Goal: Task Accomplishment & Management: Manage account settings

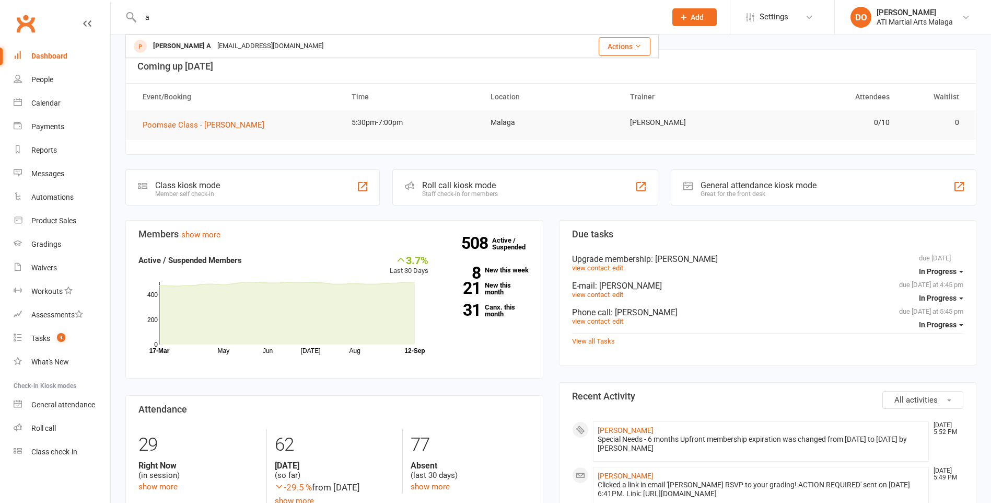
type input "a"
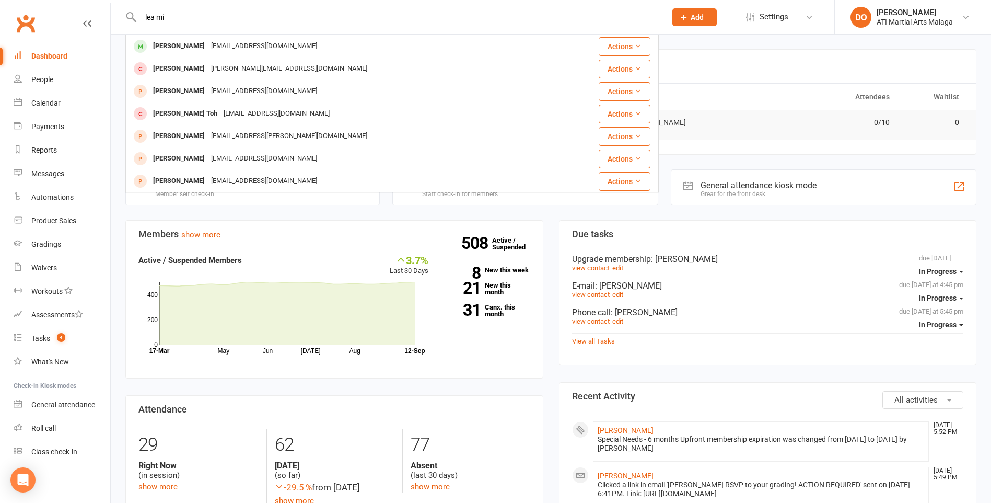
type input "lea mi"
click at [235, 43] on div "[EMAIL_ADDRESS][DOMAIN_NAME]" at bounding box center [264, 46] width 112 height 15
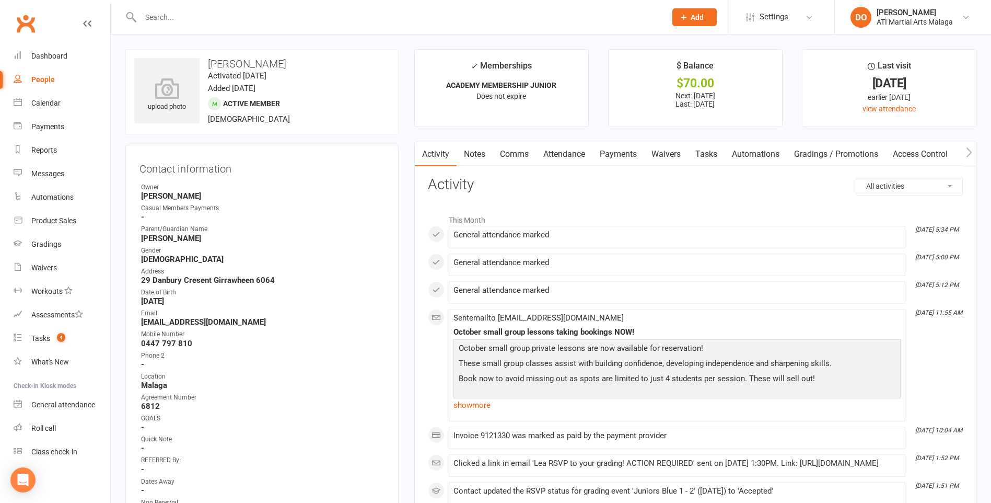
click at [621, 153] on link "Payments" at bounding box center [619, 154] width 52 height 24
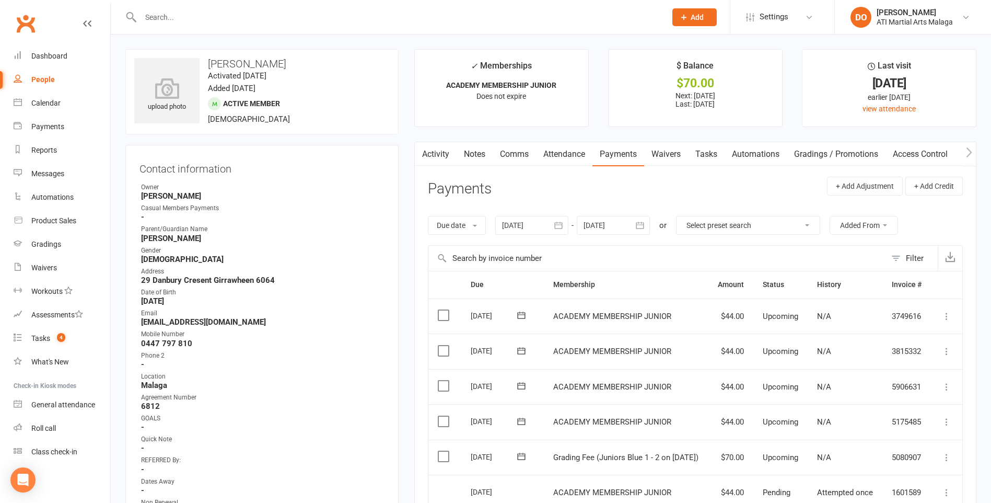
click at [30, 15] on link "Clubworx" at bounding box center [26, 23] width 26 height 26
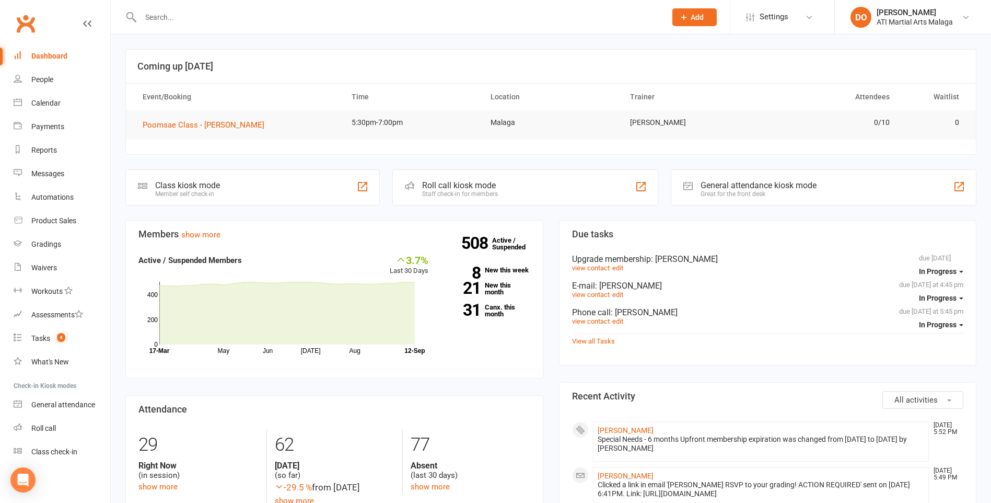
drag, startPoint x: 195, startPoint y: 5, endPoint x: 194, endPoint y: 13, distance: 7.4
click at [193, 9] on div at bounding box center [392, 17] width 534 height 34
click at [194, 13] on input "text" at bounding box center [398, 17] width 522 height 15
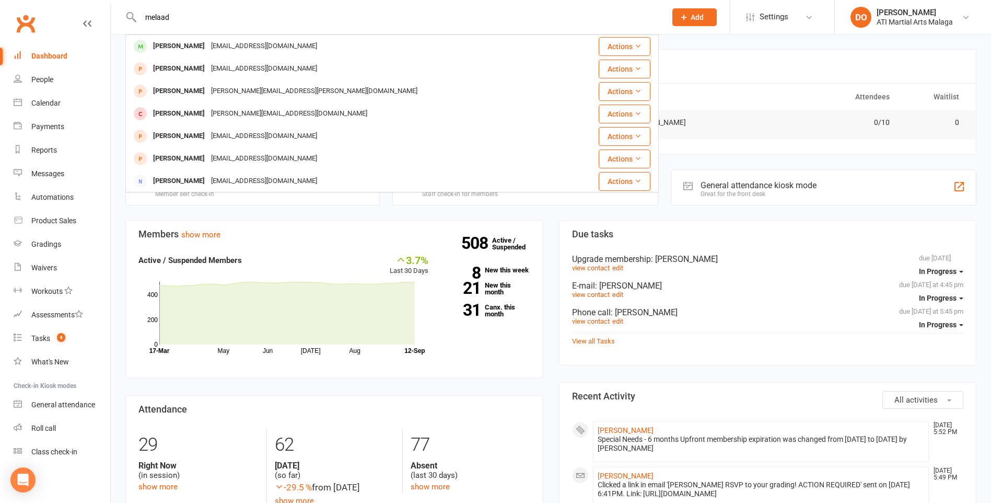
drag, startPoint x: 171, startPoint y: 24, endPoint x: 179, endPoint y: 13, distance: 13.2
click at [179, 13] on input "melaad" at bounding box center [398, 17] width 522 height 15
drag, startPoint x: 179, startPoint y: 13, endPoint x: 209, endPoint y: 46, distance: 44.8
click at [143, 26] on div "melaad Melaad Ahmadi hangama_hangama@yahoo.com Actions Mel Zuvela melzuvela@hot…" at bounding box center [392, 17] width 534 height 34
type input "melaad"
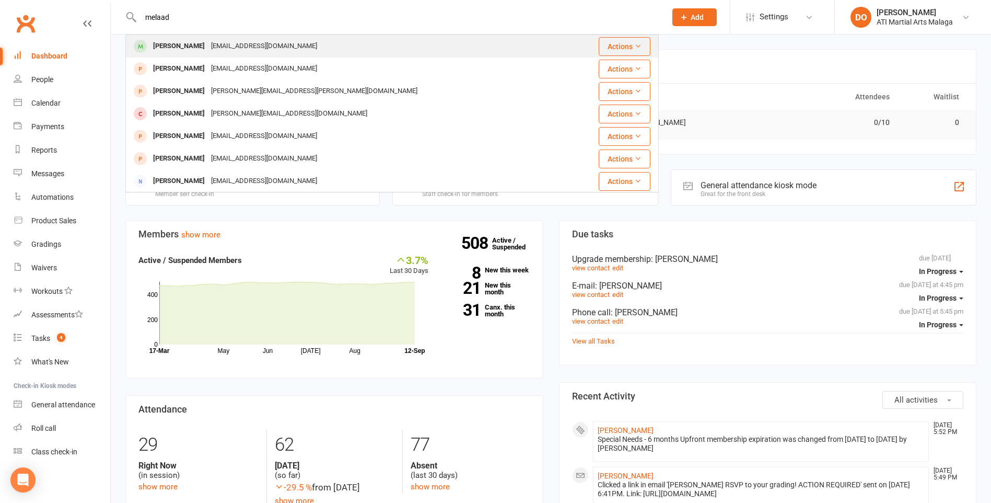
click at [171, 39] on div "Melaad Ahmadi" at bounding box center [179, 46] width 58 height 15
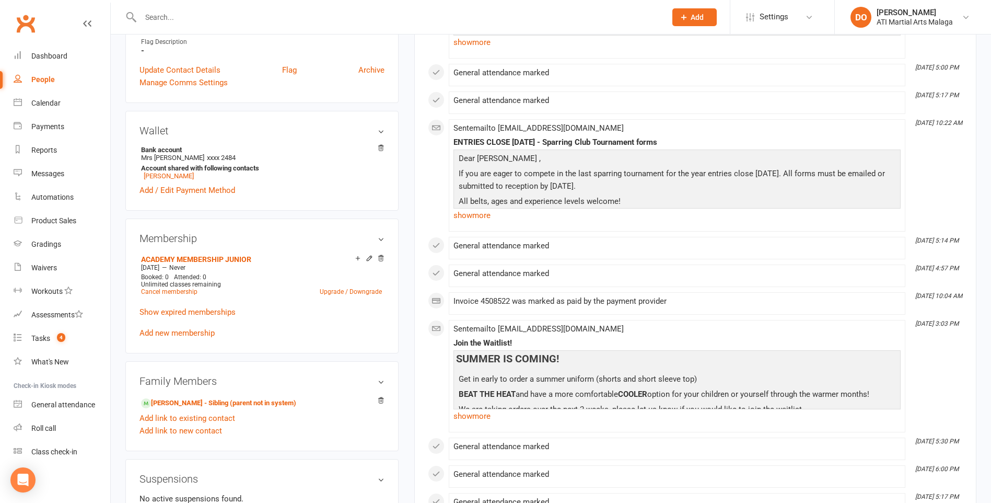
scroll to position [784, 0]
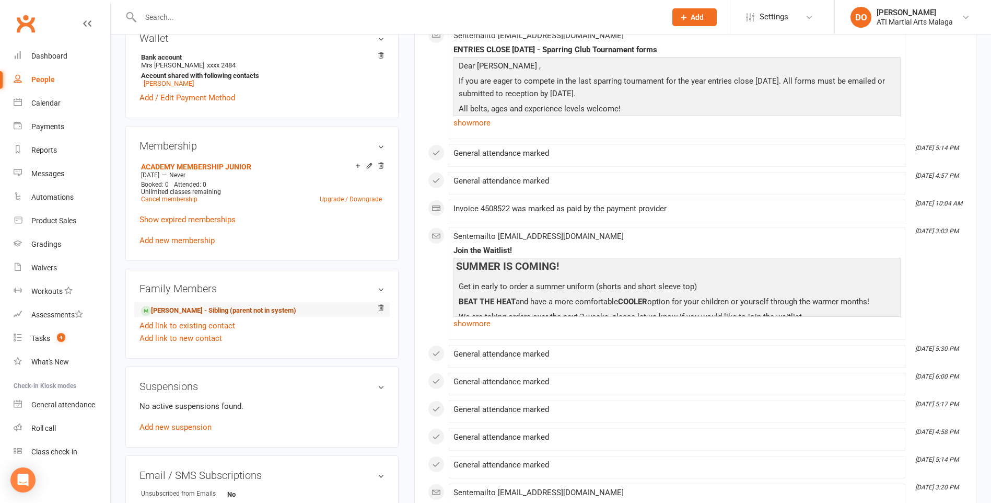
click at [159, 307] on link "Ilhaan Ahmadi - Sibling (parent not in system)" at bounding box center [218, 310] width 155 height 11
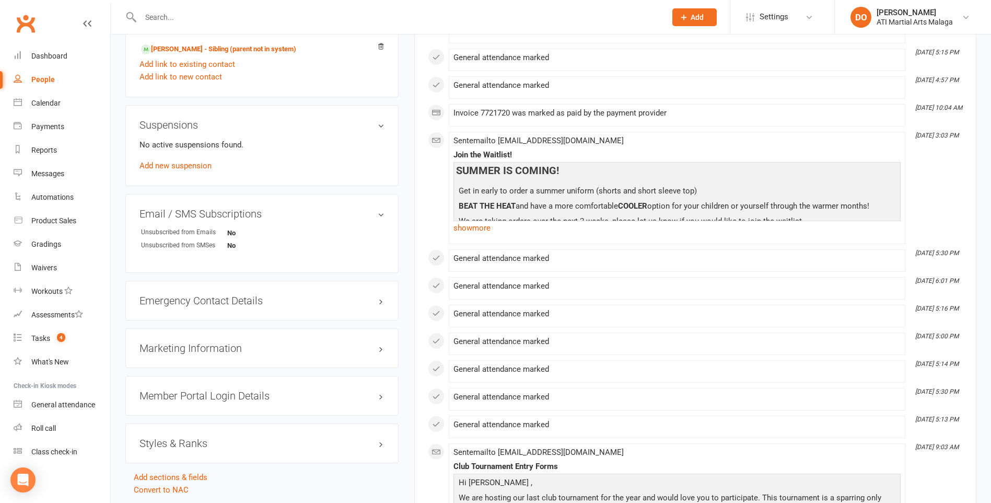
scroll to position [1202, 0]
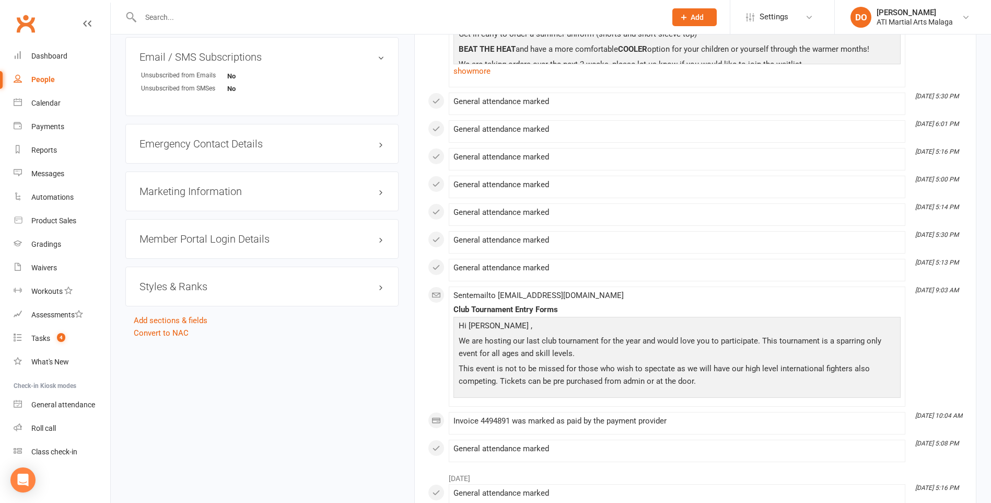
click at [200, 281] on h3 "Styles & Ranks" at bounding box center [262, 286] width 245 height 11
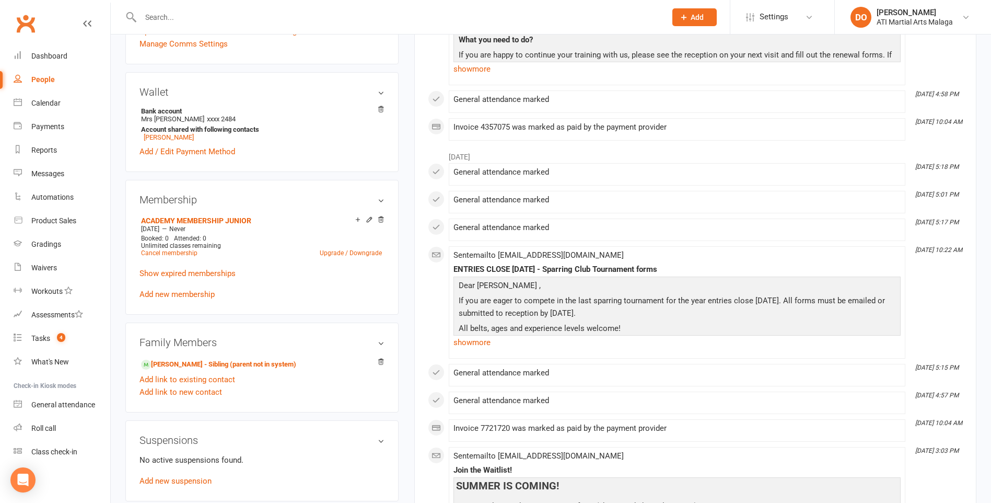
scroll to position [0, 0]
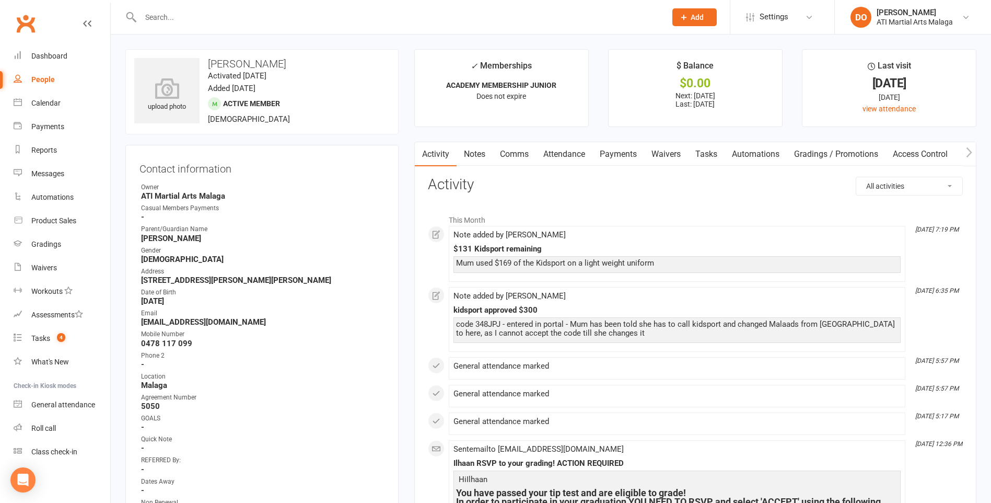
click at [626, 150] on link "Payments" at bounding box center [619, 154] width 52 height 24
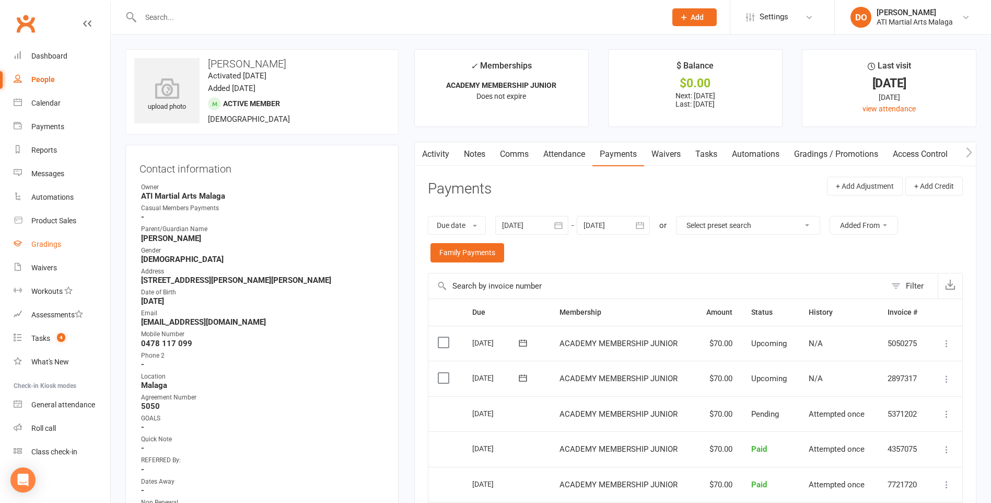
click at [46, 246] on div "Gradings" at bounding box center [46, 244] width 30 height 8
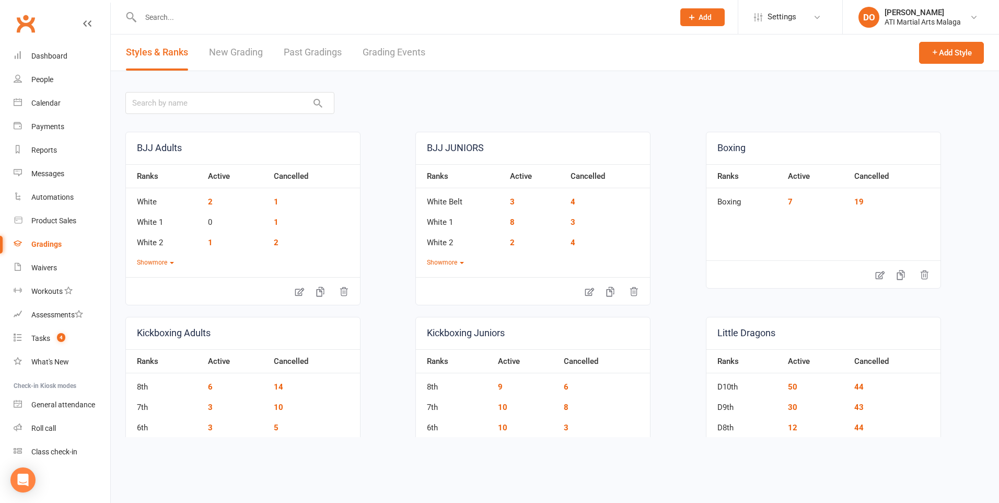
click at [388, 57] on link "Grading Events" at bounding box center [394, 52] width 63 height 36
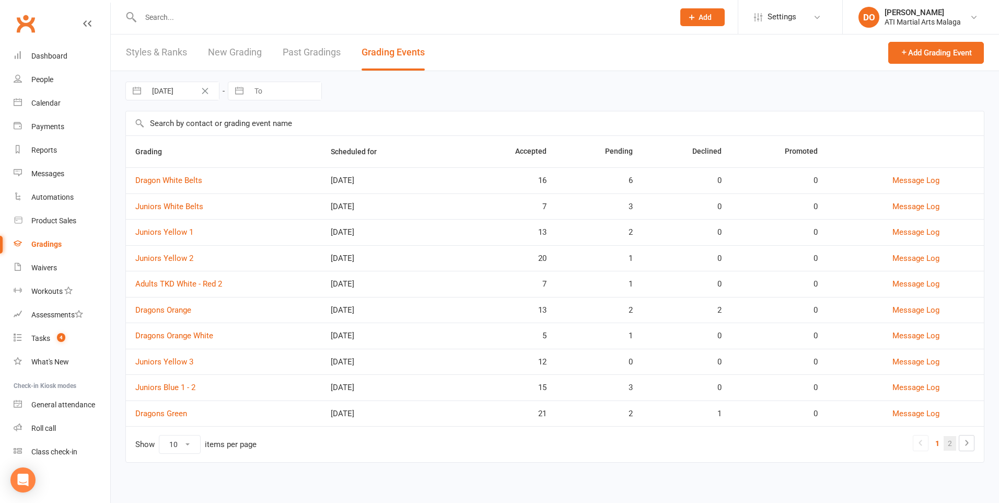
click at [950, 440] on link "2" at bounding box center [950, 443] width 13 height 15
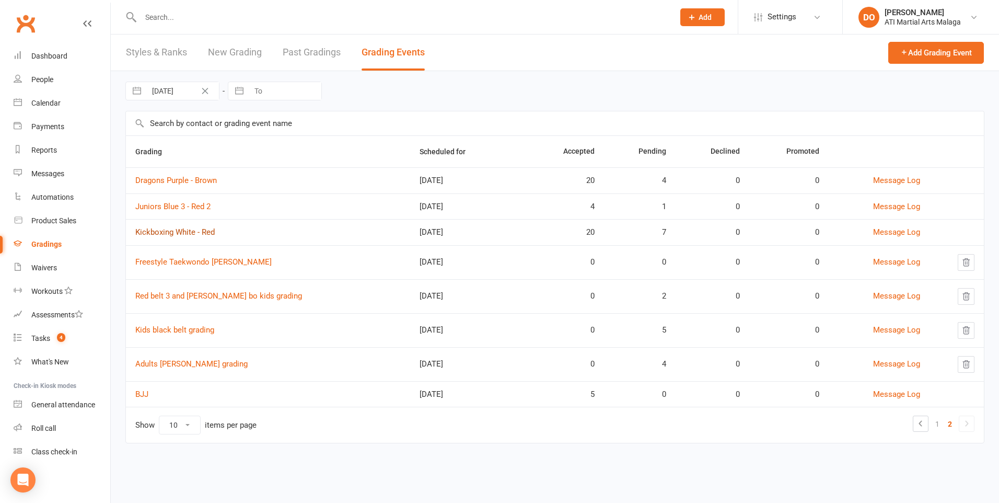
click at [181, 232] on link "Kickboxing White - Red" at bounding box center [174, 231] width 79 height 9
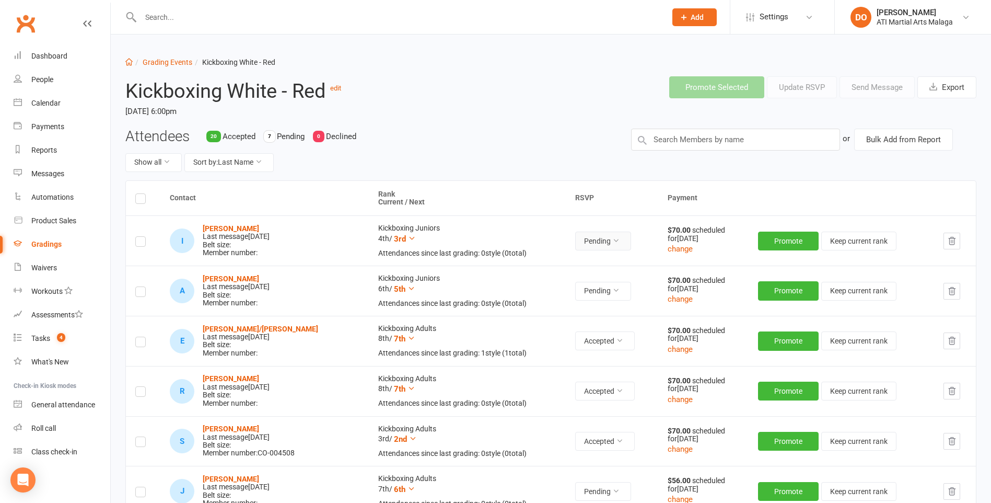
click at [613, 241] on icon at bounding box center [616, 240] width 7 height 7
click at [532, 264] on link "Accepted" at bounding box center [554, 265] width 103 height 21
click at [668, 251] on button "change" at bounding box center [680, 249] width 25 height 13
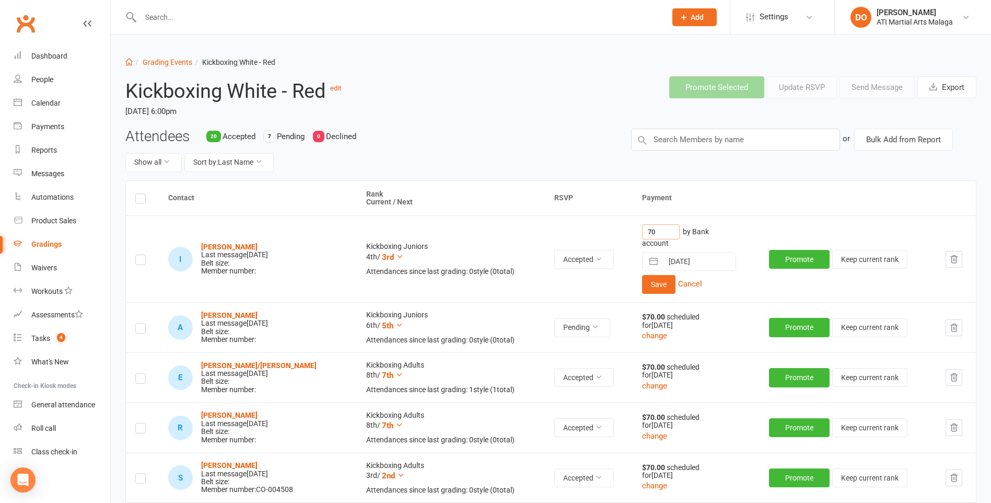
drag, startPoint x: 648, startPoint y: 229, endPoint x: 546, endPoint y: 232, distance: 102.5
click at [633, 236] on td "70 by Bank account 17 Sep 2025 Navigate forward to interact with the calendar a…" at bounding box center [696, 258] width 127 height 87
type input "56"
click at [651, 284] on button "Save" at bounding box center [658, 284] width 33 height 19
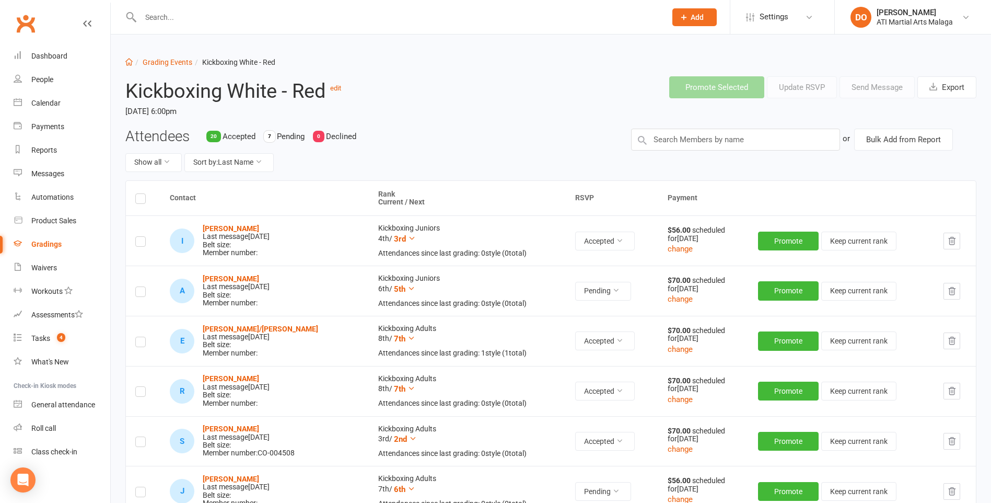
click at [168, 10] on input "text" at bounding box center [398, 17] width 522 height 15
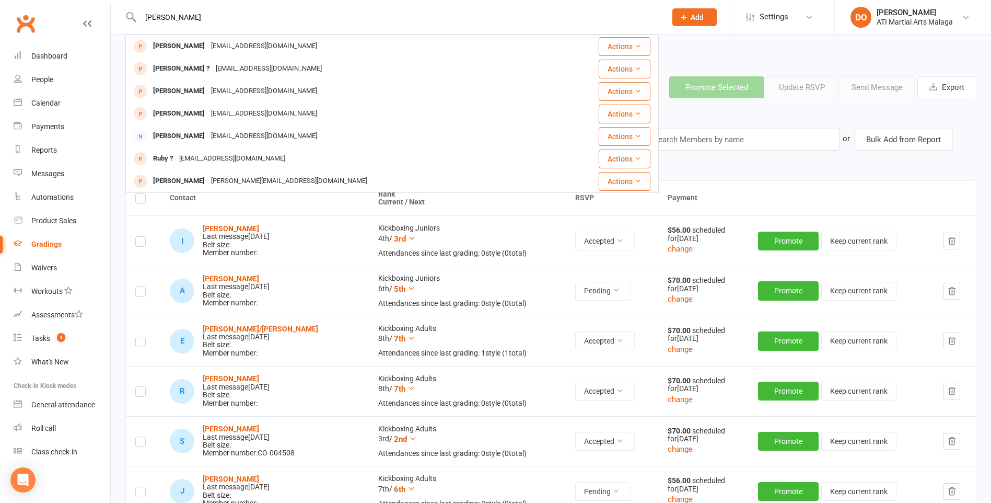
click at [211, 23] on input "mel" at bounding box center [398, 17] width 522 height 15
type input "m"
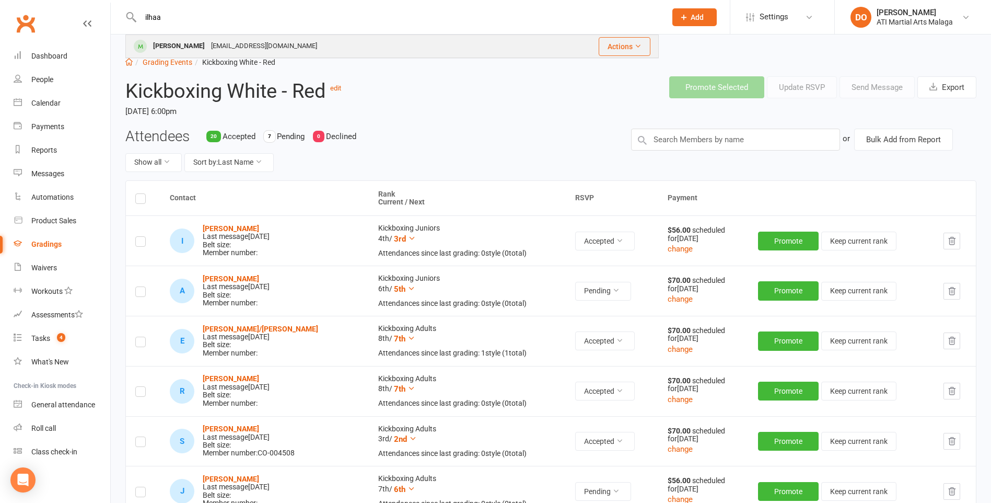
type input "ilhaa"
click at [182, 54] on div "Ilhaan Ahmadi hangama_hangama@yahoo.com" at bounding box center [330, 46] width 408 height 21
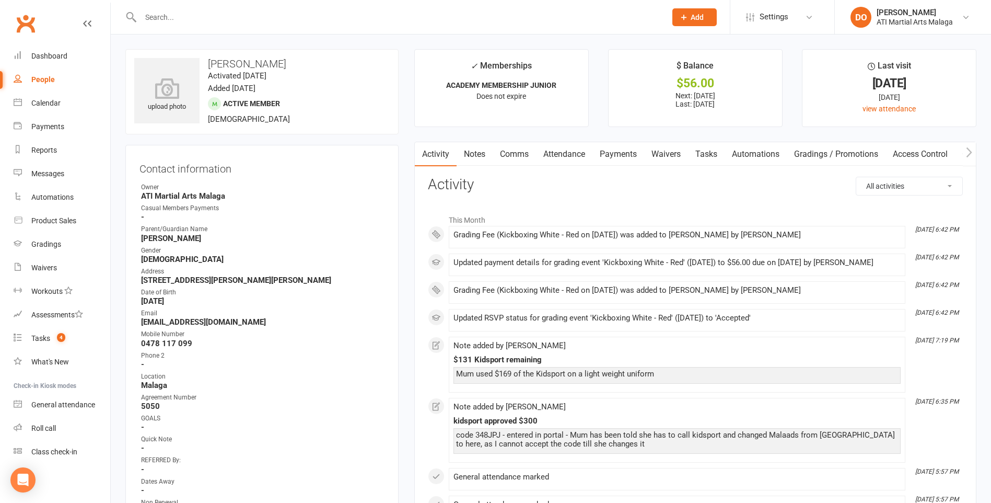
click at [471, 152] on link "Notes" at bounding box center [475, 154] width 36 height 24
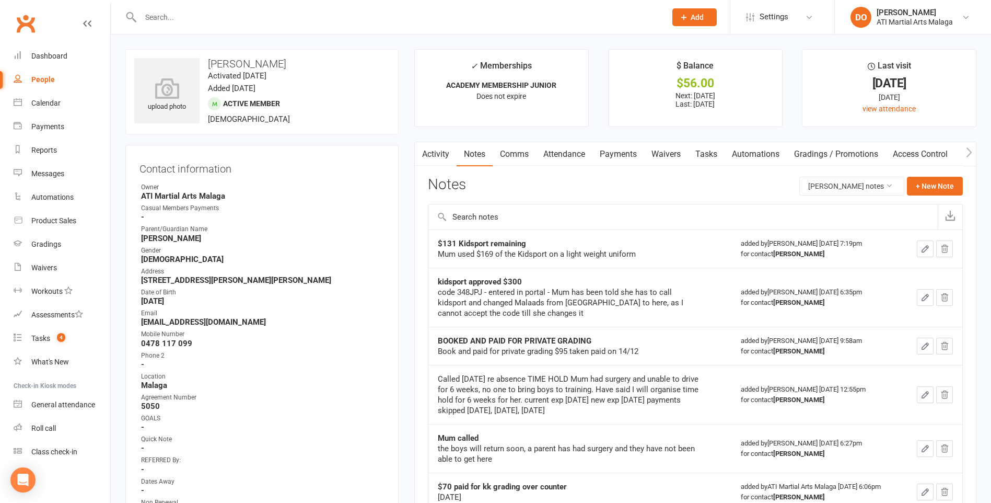
scroll to position [52, 0]
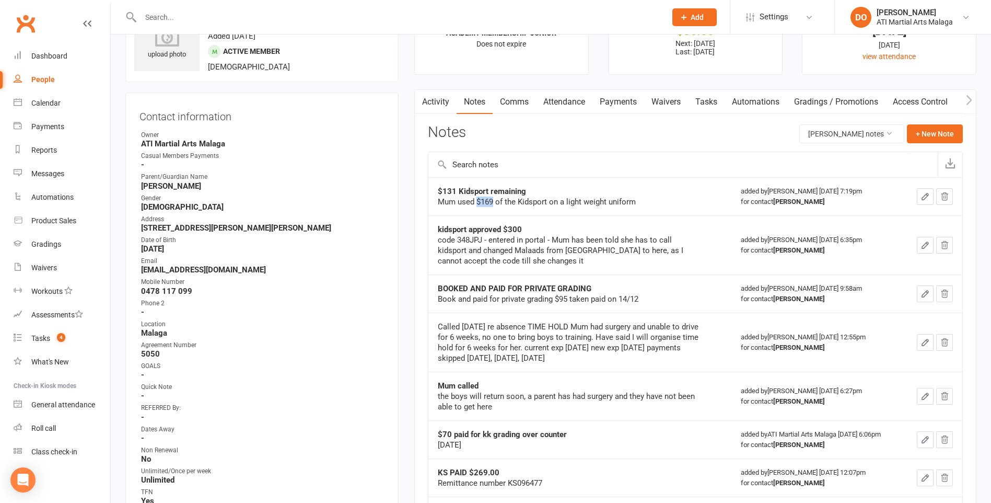
drag, startPoint x: 479, startPoint y: 203, endPoint x: 493, endPoint y: 203, distance: 14.1
click at [493, 203] on div "Mum used $169 of the Kidsport on a light weight uniform" at bounding box center [568, 202] width 261 height 10
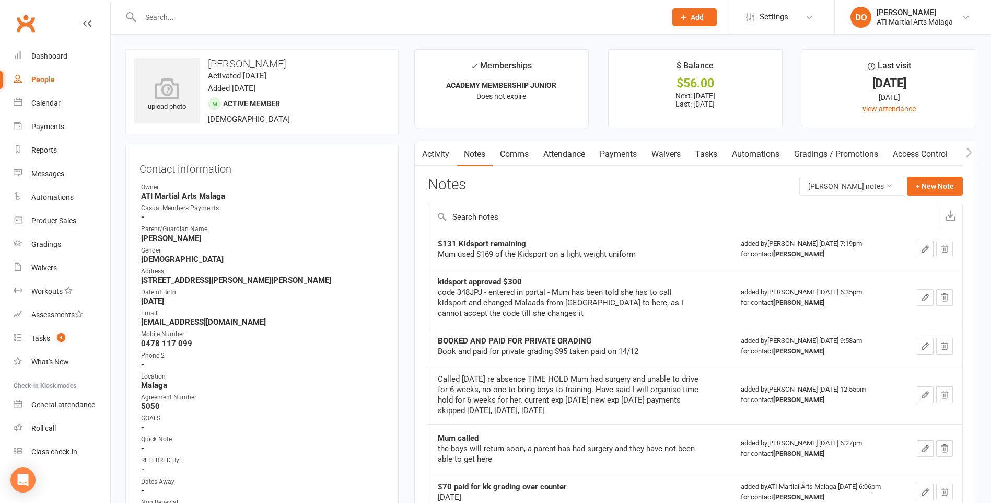
click at [31, 26] on link "Clubworx" at bounding box center [26, 23] width 26 height 26
